Goal: Entertainment & Leisure: Consume media (video, audio)

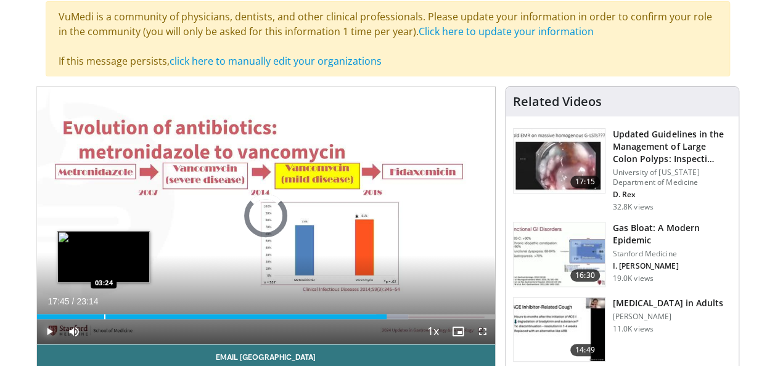
click at [104, 315] on div "Progress Bar" at bounding box center [104, 316] width 1 height 5
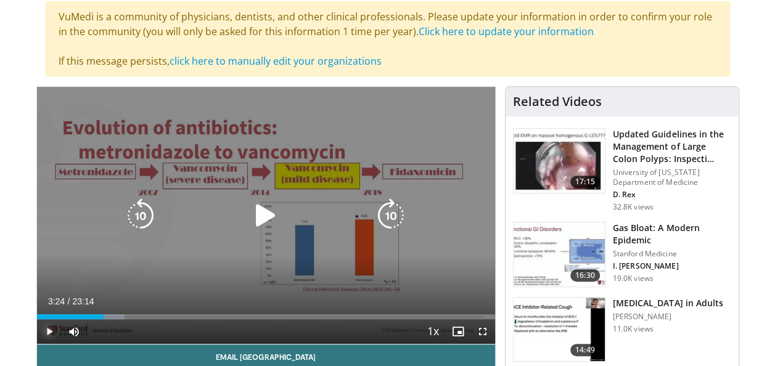
click at [47, 331] on span "Video Player" at bounding box center [49, 331] width 25 height 25
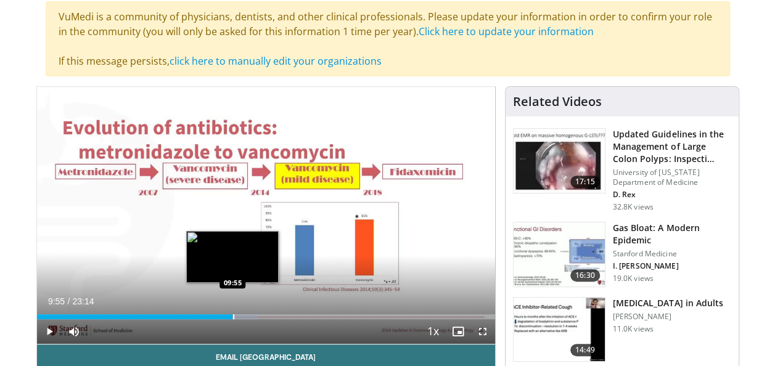
click at [233, 318] on div "Progress Bar" at bounding box center [233, 316] width 1 height 5
click at [226, 317] on div "Loaded : 48.11% 09:37 09:40" at bounding box center [266, 316] width 458 height 5
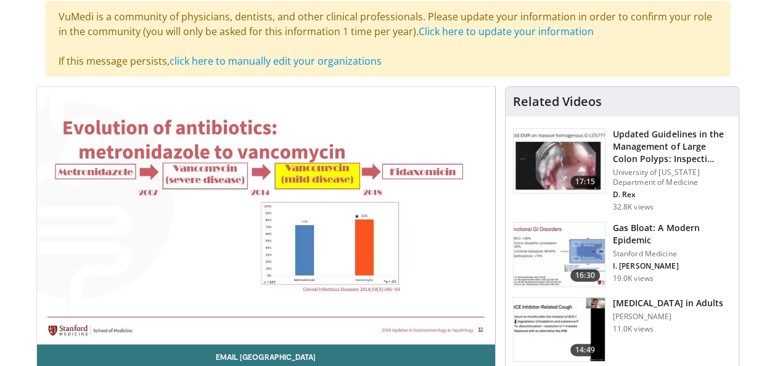
click at [221, 317] on div "10 seconds Tap to unmute" at bounding box center [266, 215] width 458 height 257
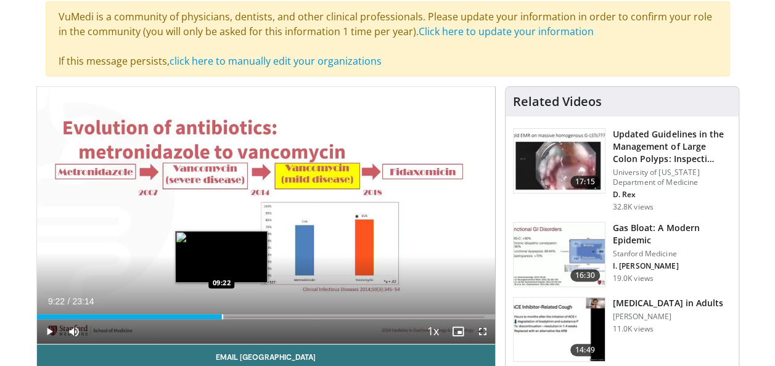
click at [222, 317] on div "Progress Bar" at bounding box center [222, 316] width 1 height 5
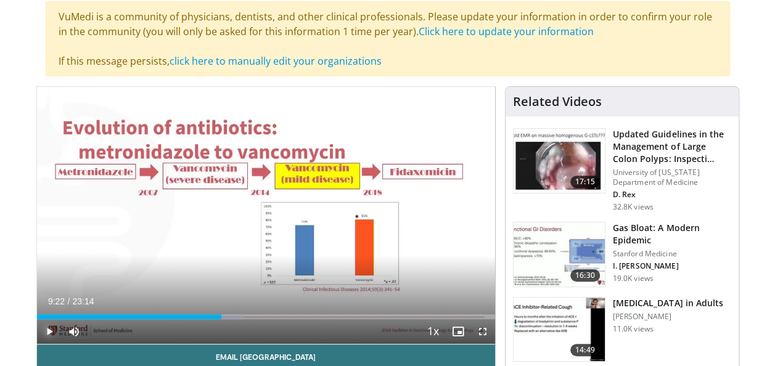
click at [48, 330] on span "Video Player" at bounding box center [49, 331] width 25 height 25
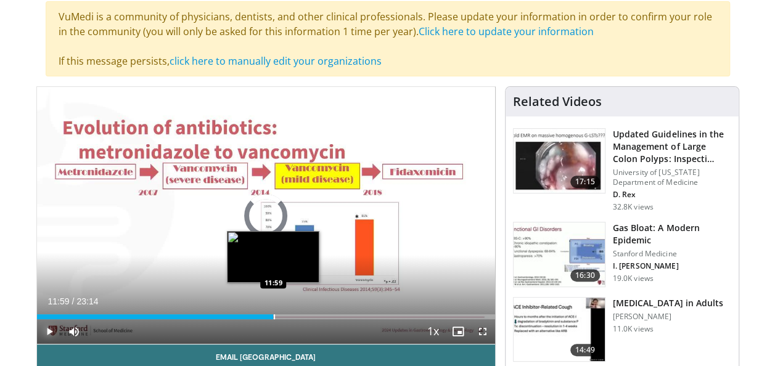
click at [273, 317] on div "Loaded : 0.00% 13:40 11:59" at bounding box center [266, 316] width 458 height 5
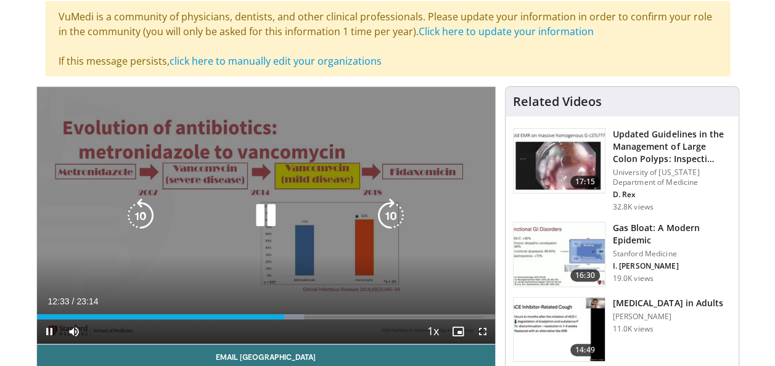
click at [261, 218] on icon "Video Player" at bounding box center [265, 216] width 35 height 35
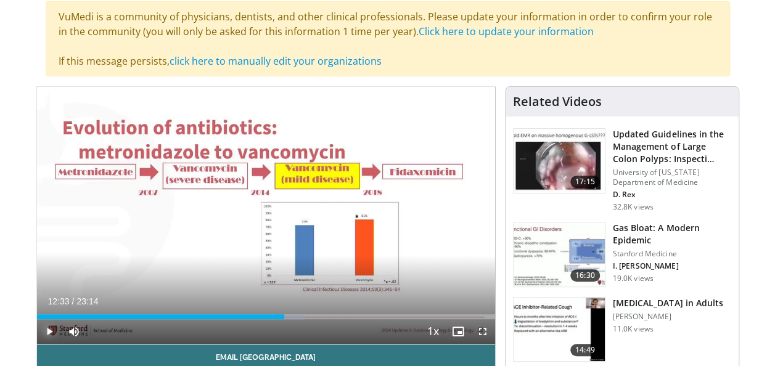
click at [49, 332] on span "Video Player" at bounding box center [49, 331] width 25 height 25
click at [48, 332] on span "Video Player" at bounding box center [49, 331] width 25 height 25
click at [49, 330] on span "Video Player" at bounding box center [49, 331] width 25 height 25
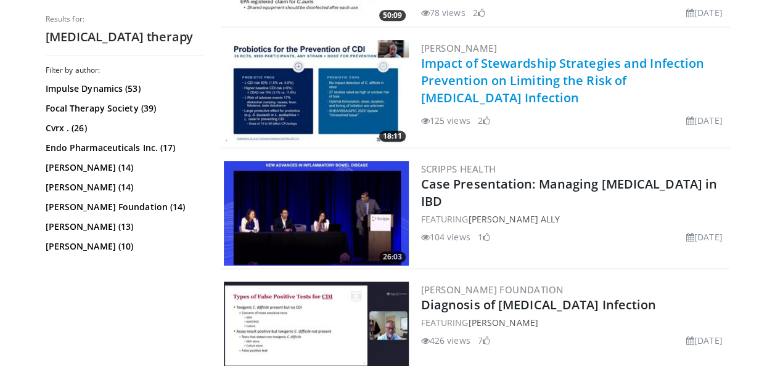
scroll to position [370, 0]
